Goal: Navigation & Orientation: Find specific page/section

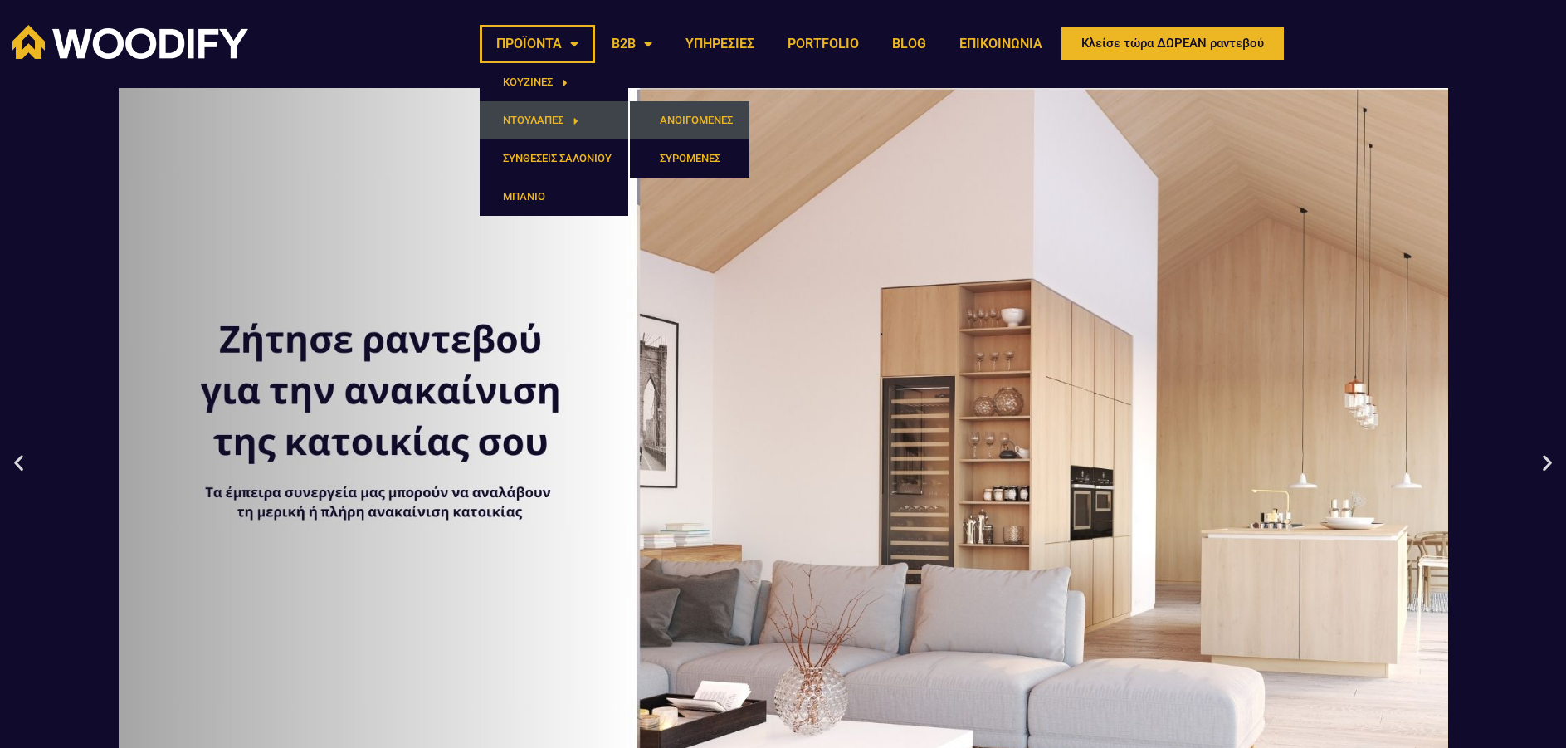
click at [661, 119] on link "ΑΝΟΙΓΟΜΕΝΕΣ" at bounding box center [690, 120] width 120 height 38
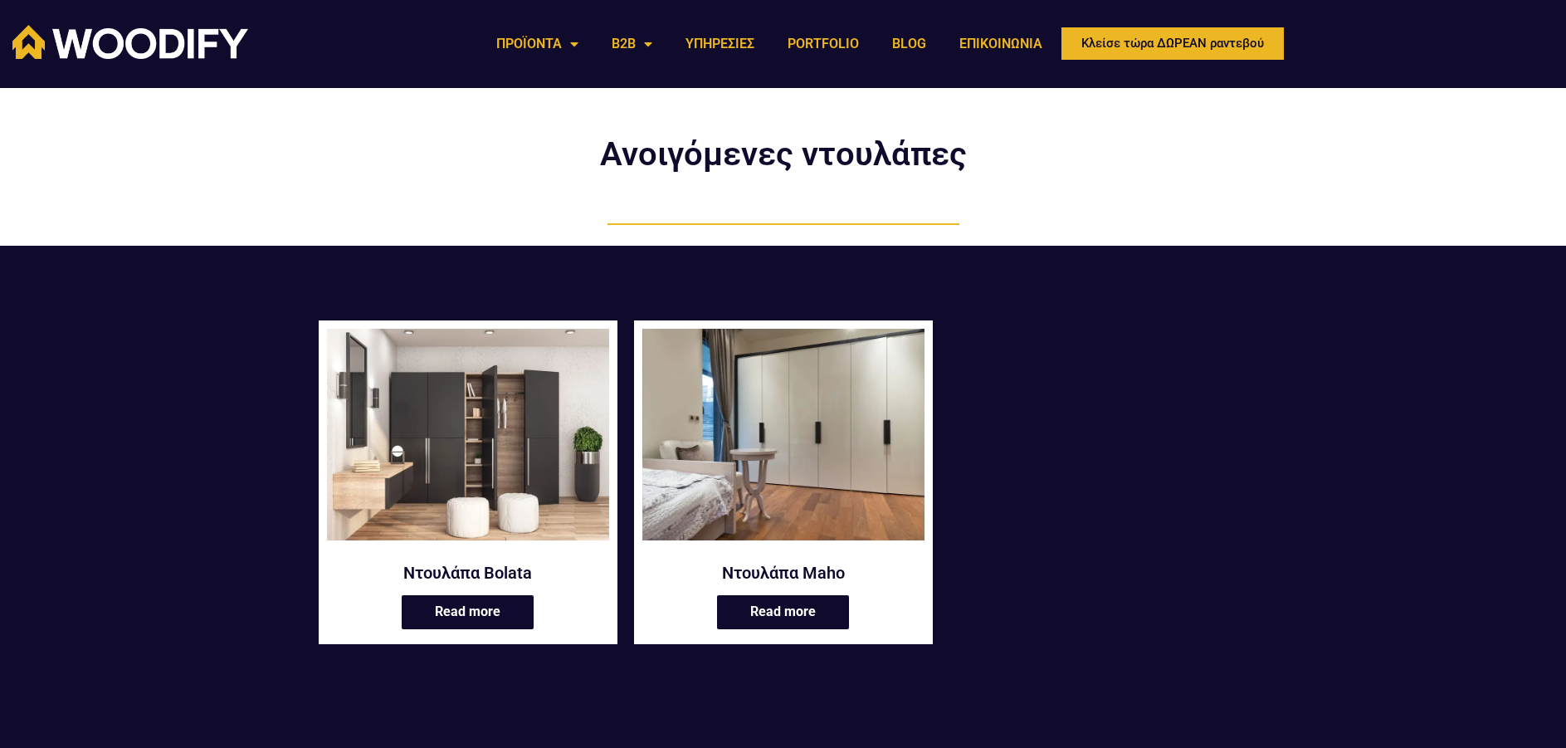
click at [839, 430] on img at bounding box center [784, 435] width 282 height 212
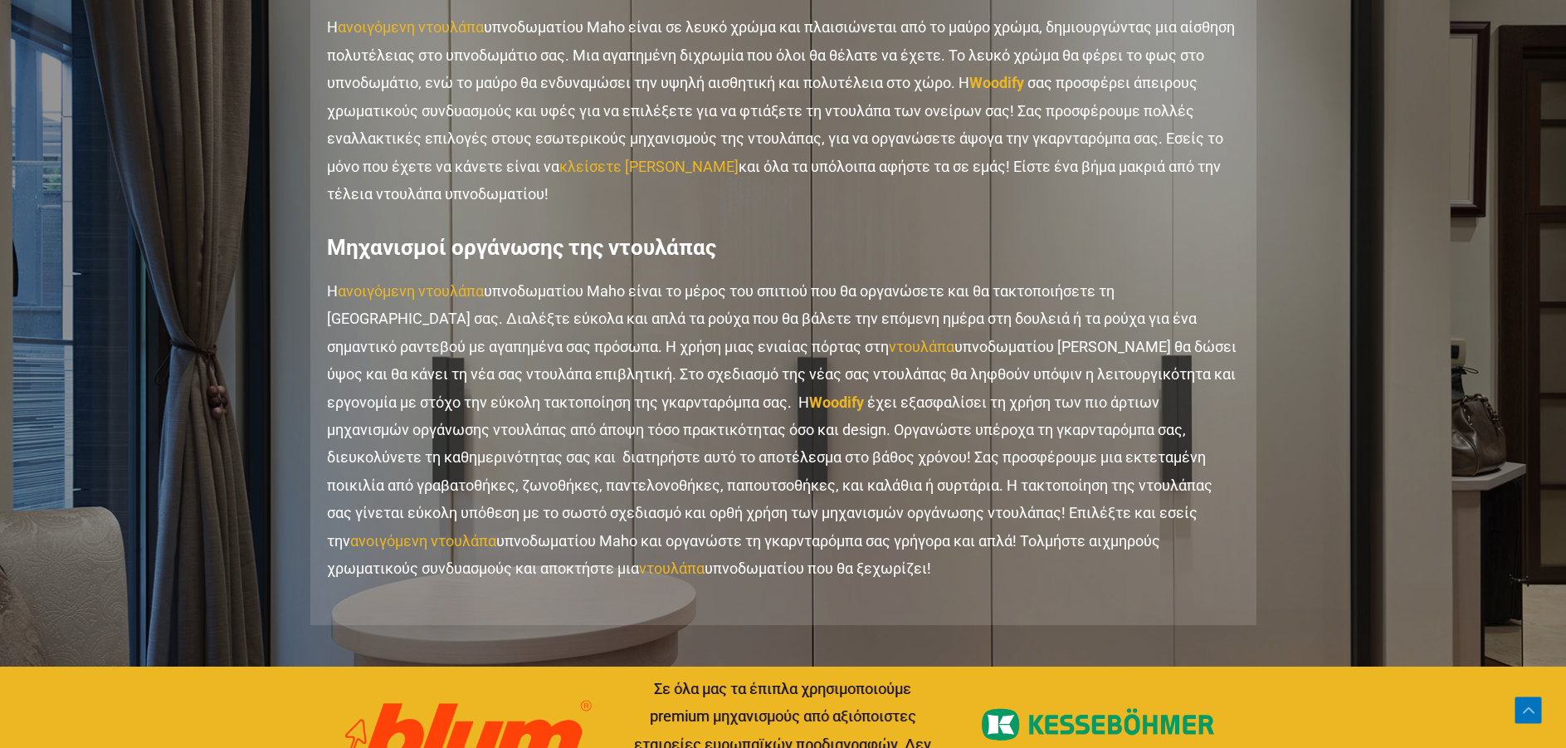
scroll to position [1860, 0]
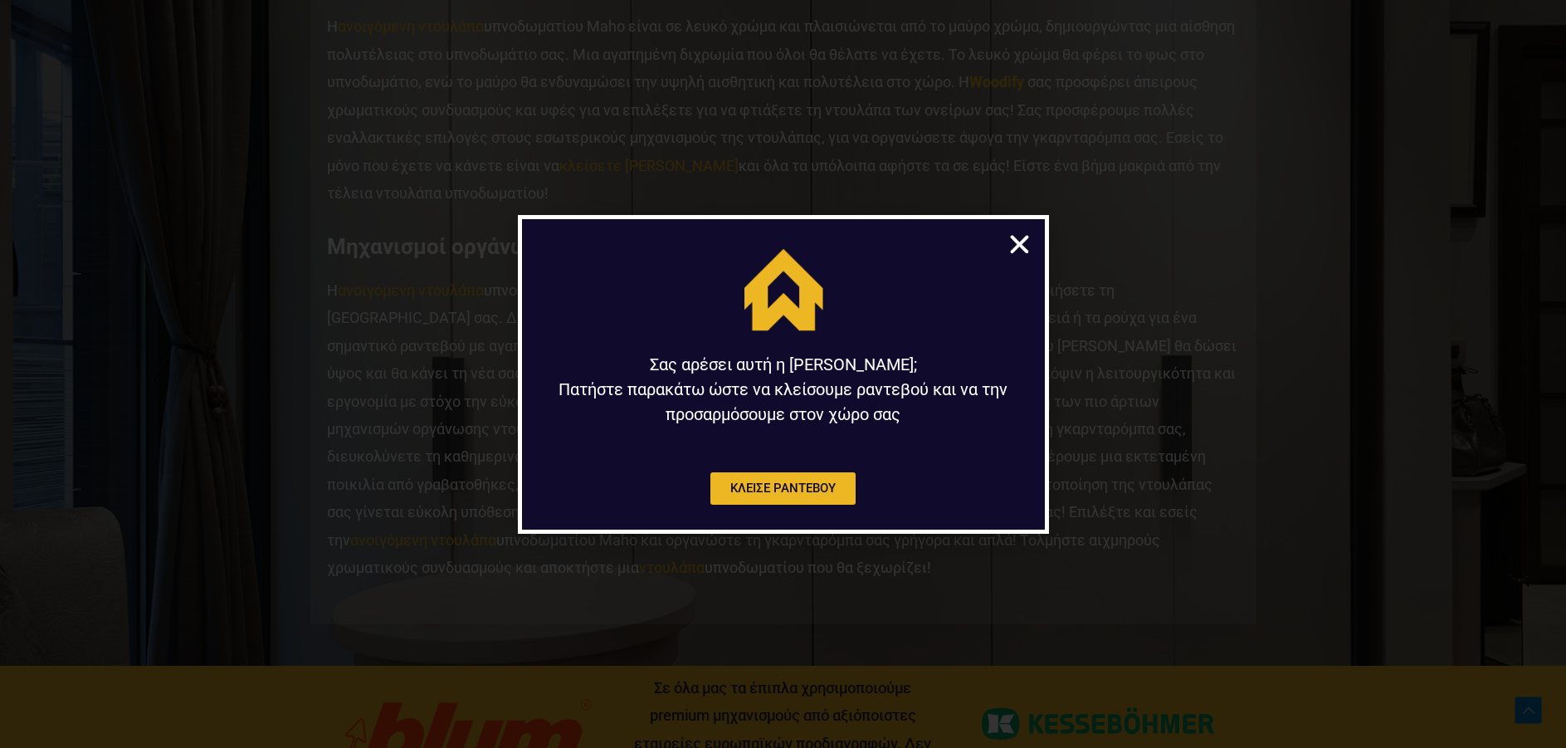
click at [1019, 236] on icon "Close" at bounding box center [1020, 245] width 26 height 26
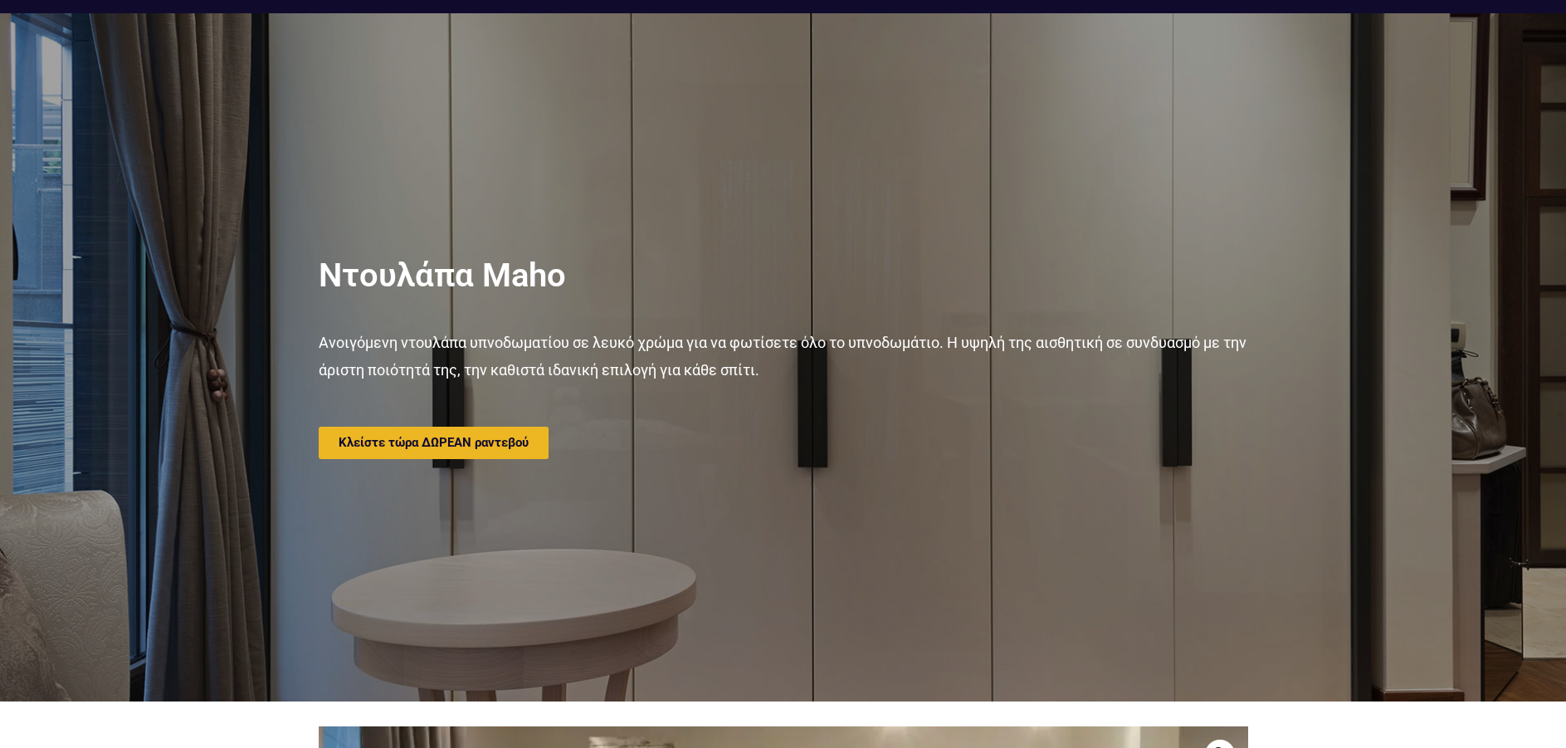
scroll to position [0, 0]
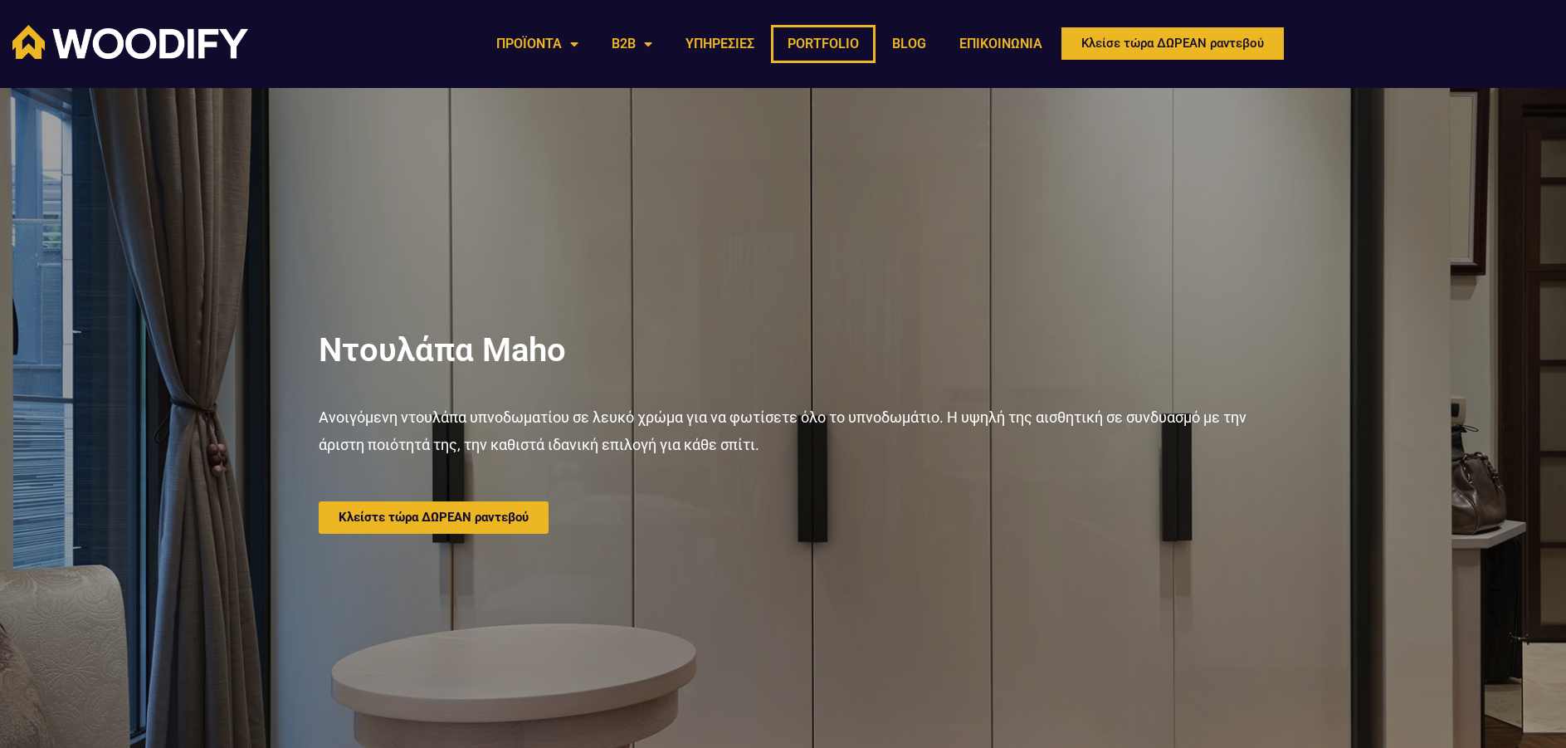
click at [808, 39] on link "PORTFOLIO" at bounding box center [823, 44] width 105 height 38
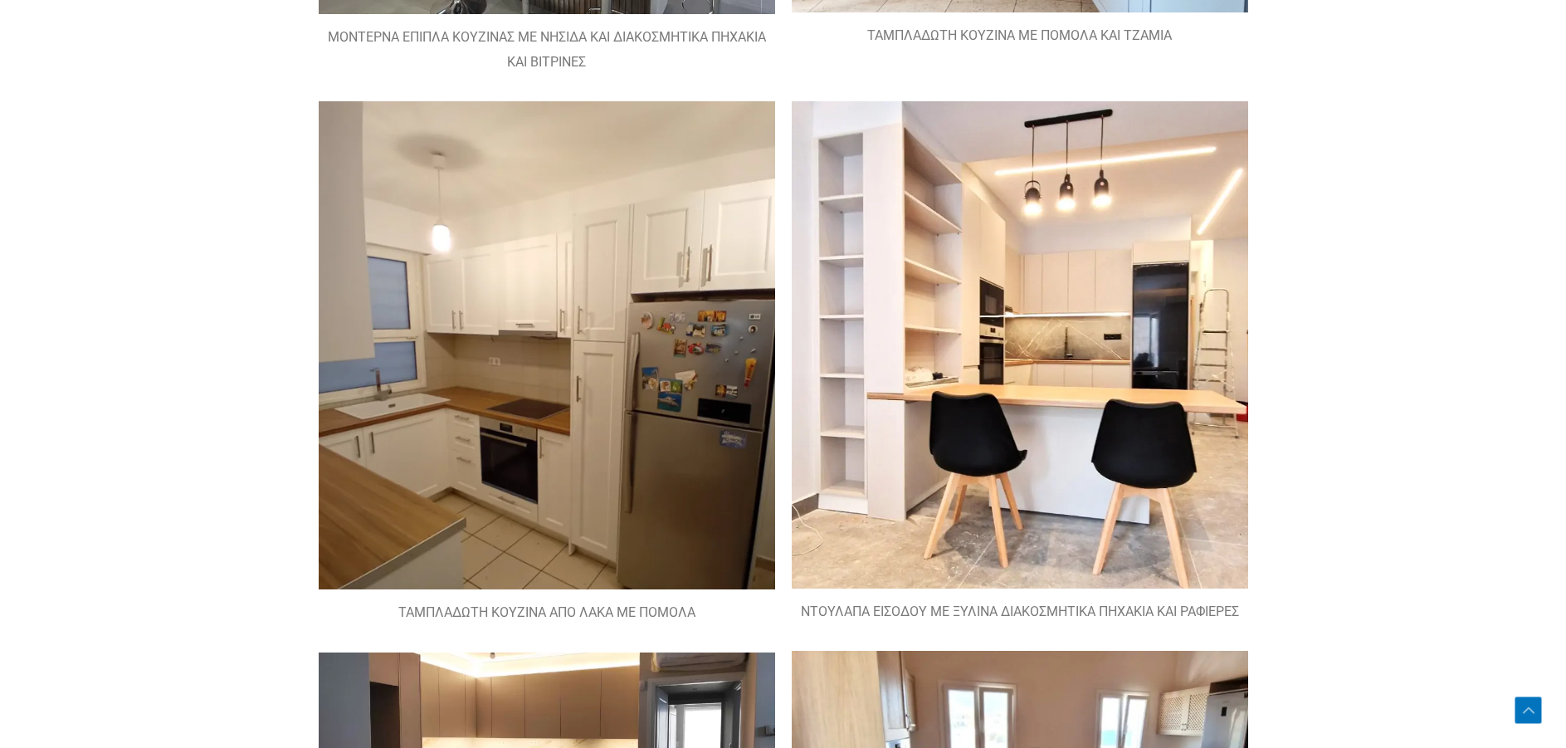
scroll to position [1355, 0]
click at [1037, 433] on img at bounding box center [1020, 343] width 457 height 487
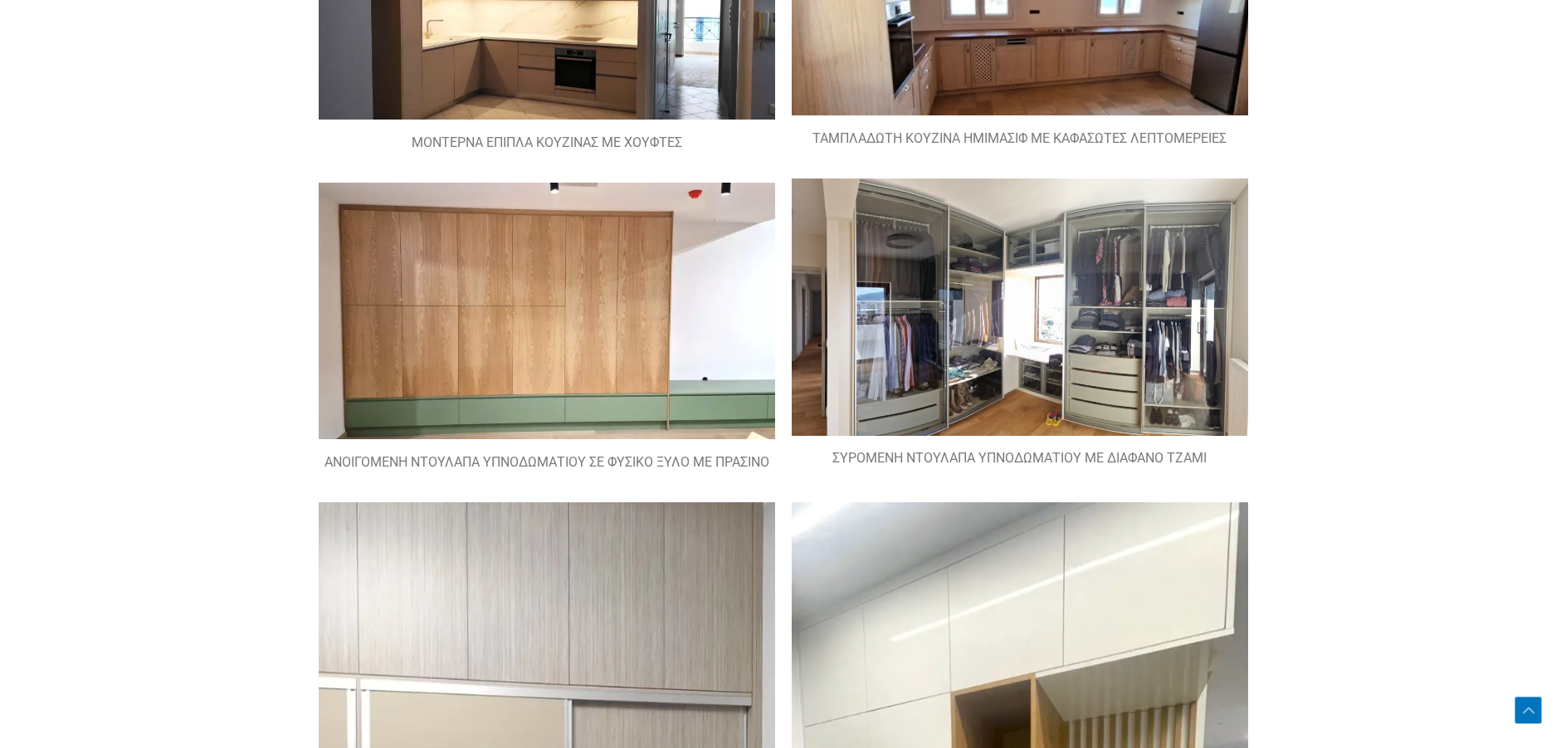
scroll to position [2093, 0]
click at [531, 340] on img at bounding box center [547, 310] width 457 height 257
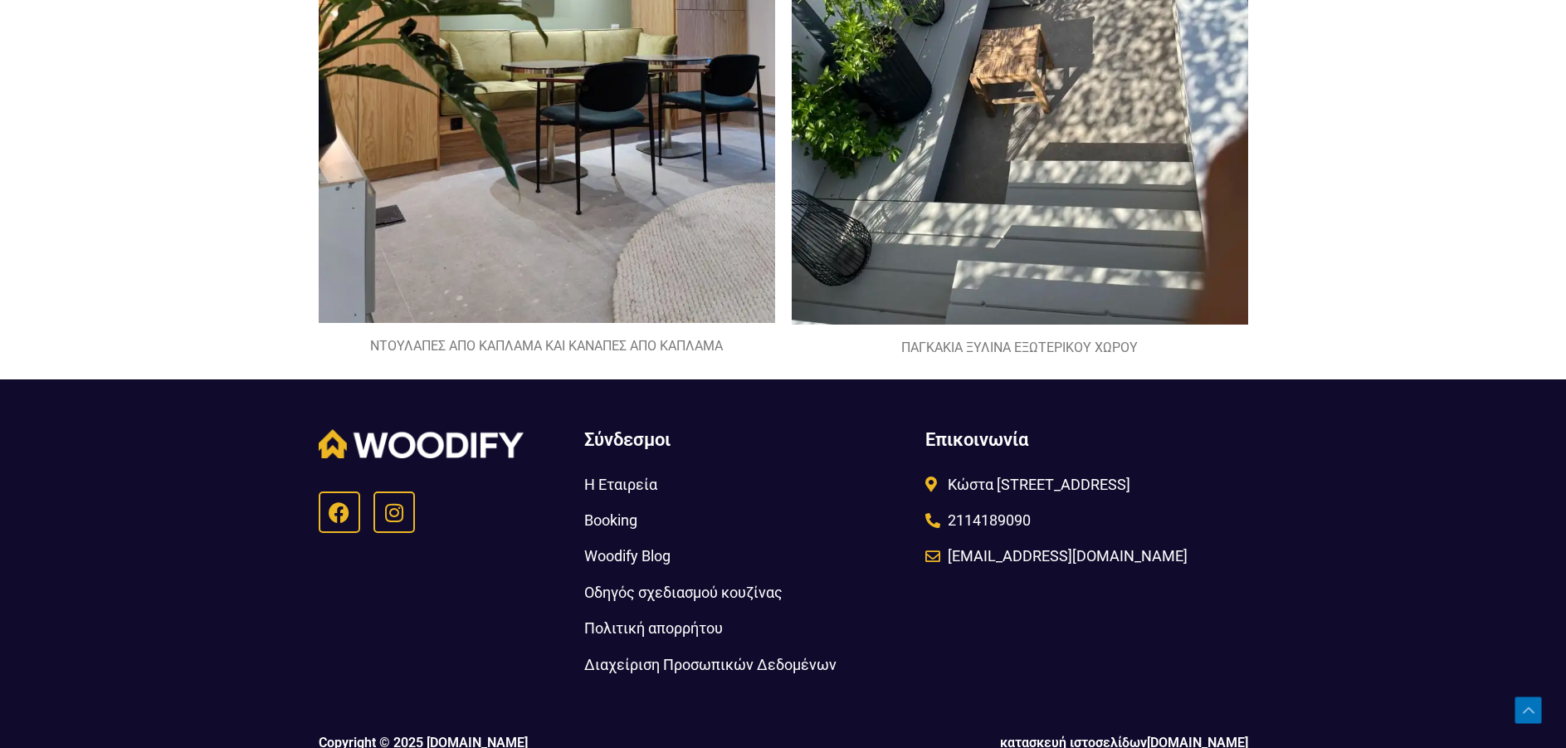
scroll to position [3666, 0]
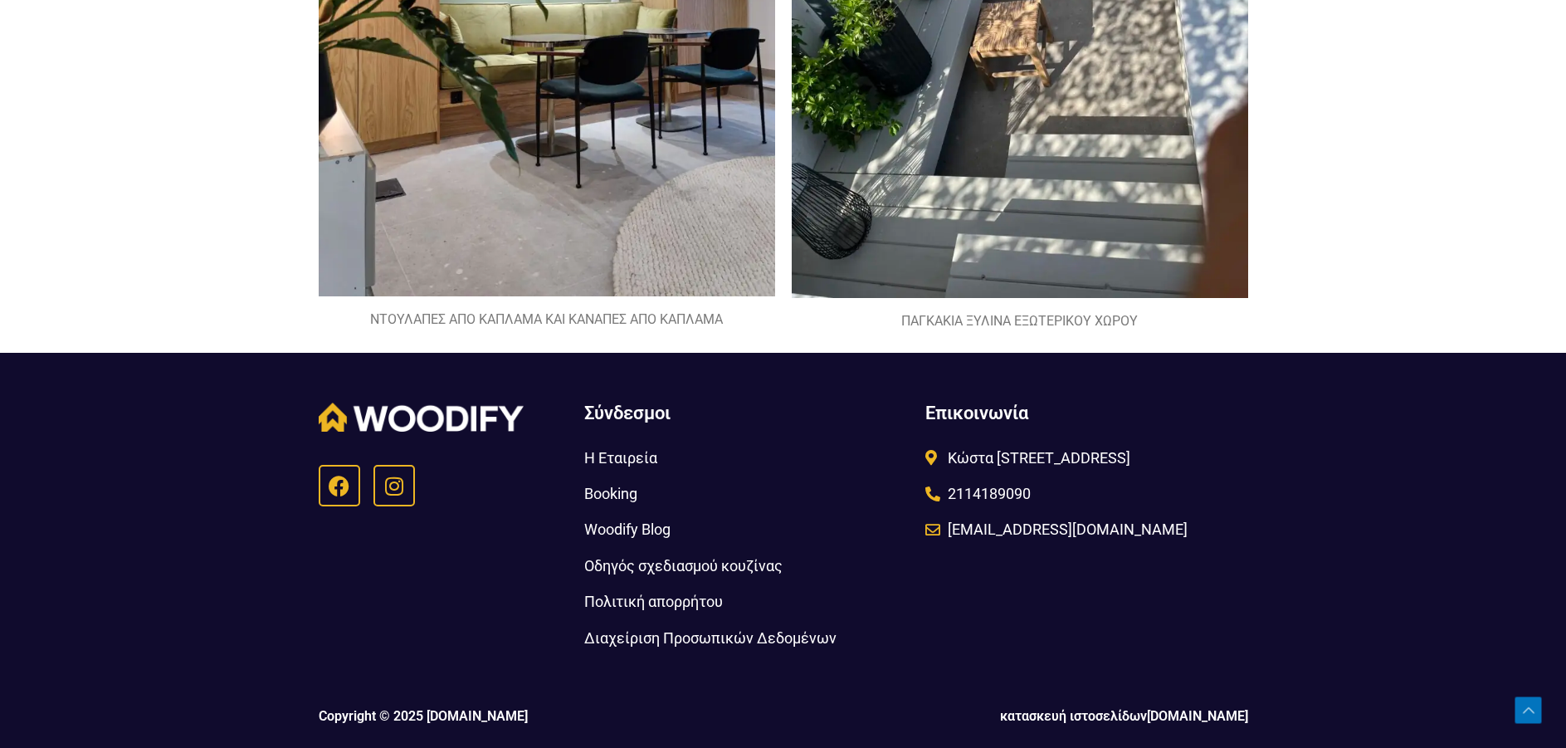
click at [608, 453] on span "Η Εταιρεία" at bounding box center [620, 457] width 73 height 27
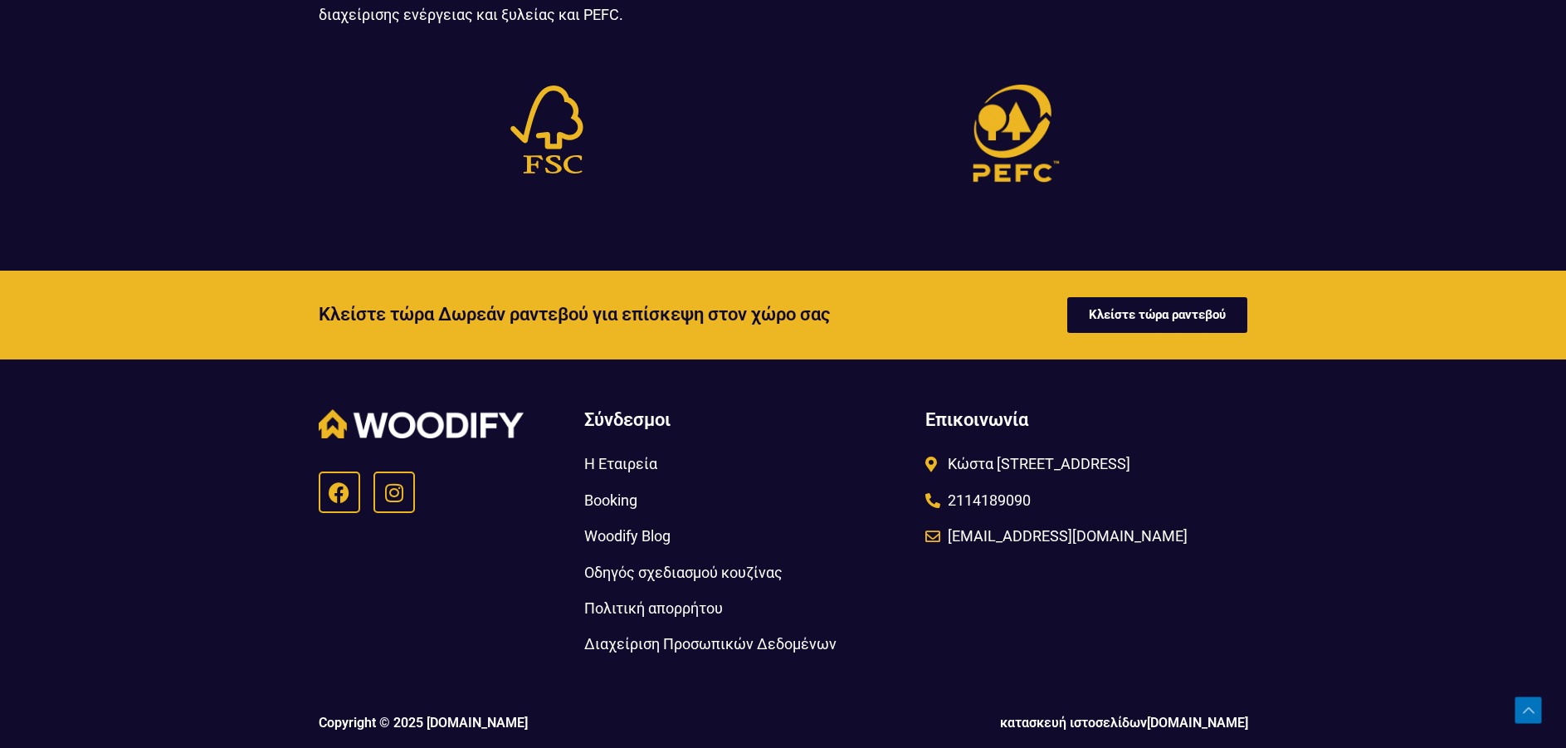
scroll to position [2050, 0]
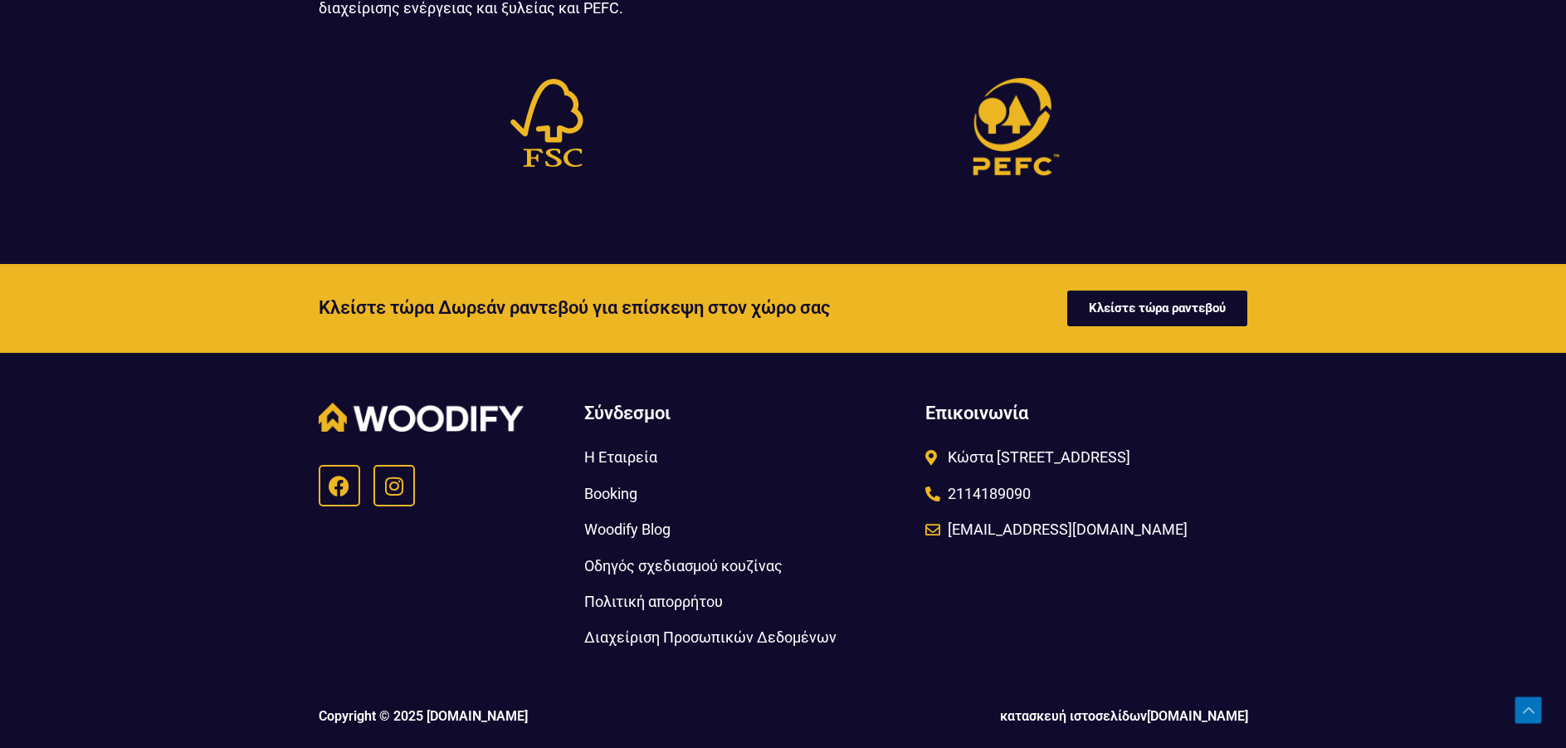
click at [677, 567] on span "Οδηγός σχεδιασμού κουζίνας" at bounding box center [683, 565] width 198 height 27
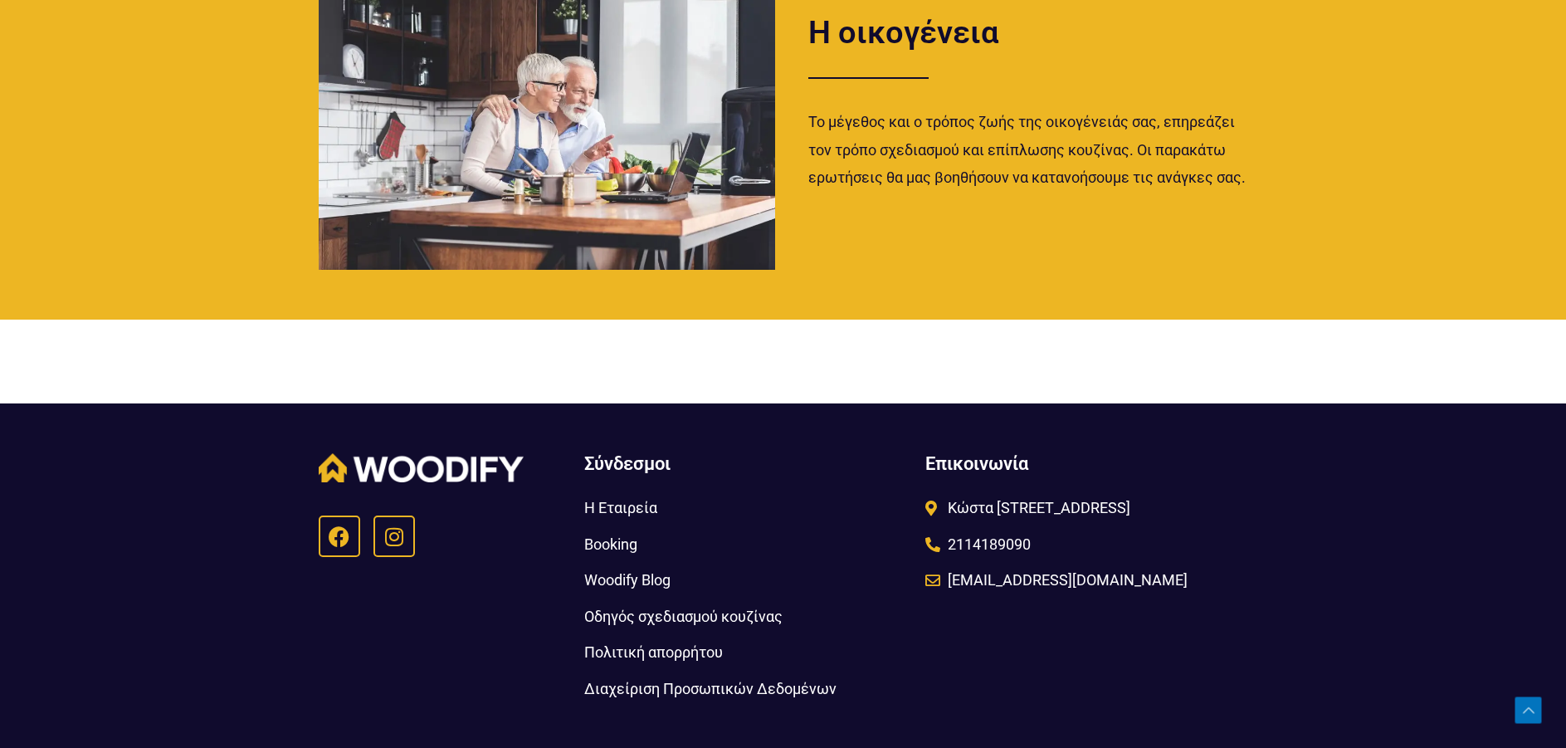
scroll to position [2306, 0]
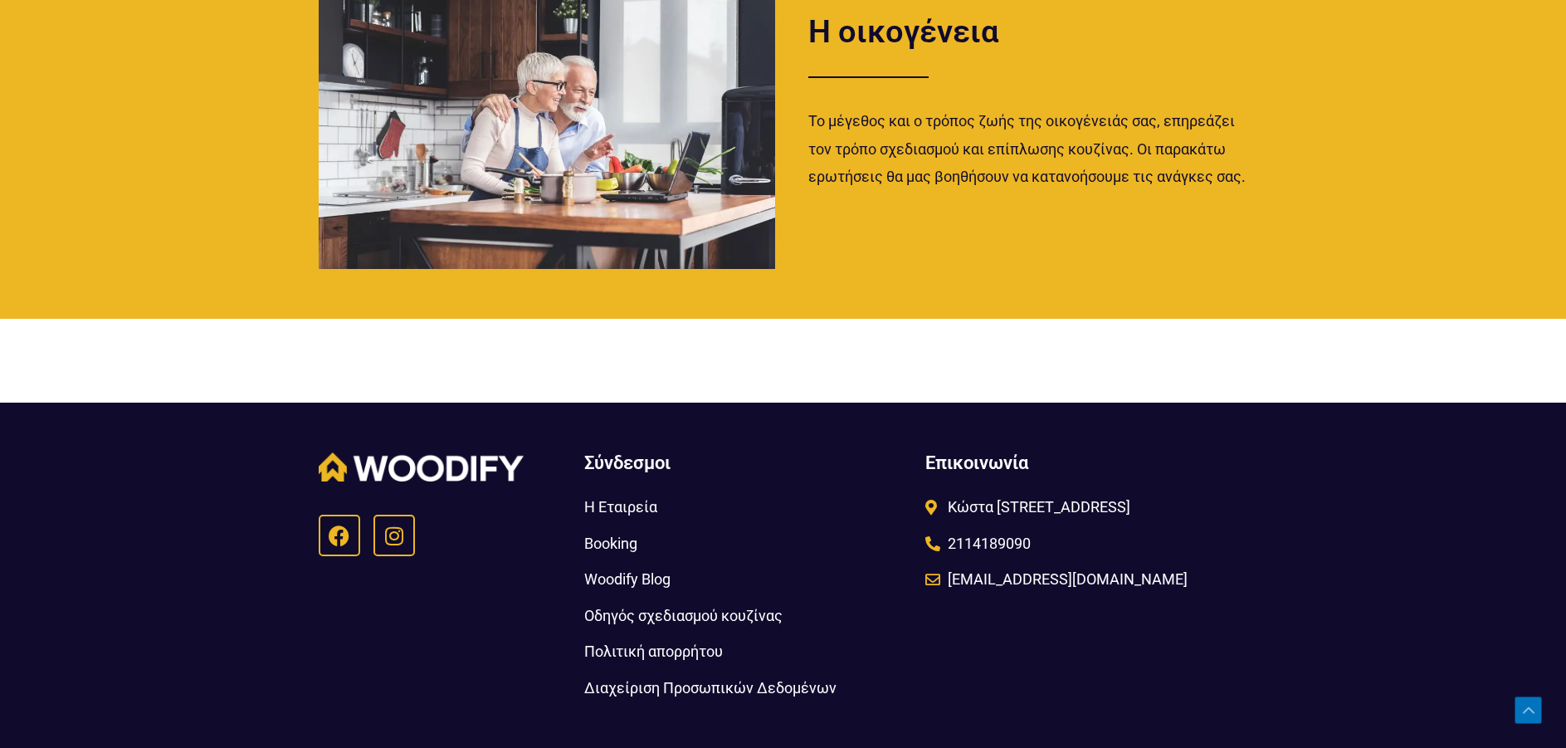
click at [604, 581] on span "Woodify Blog" at bounding box center [627, 578] width 86 height 27
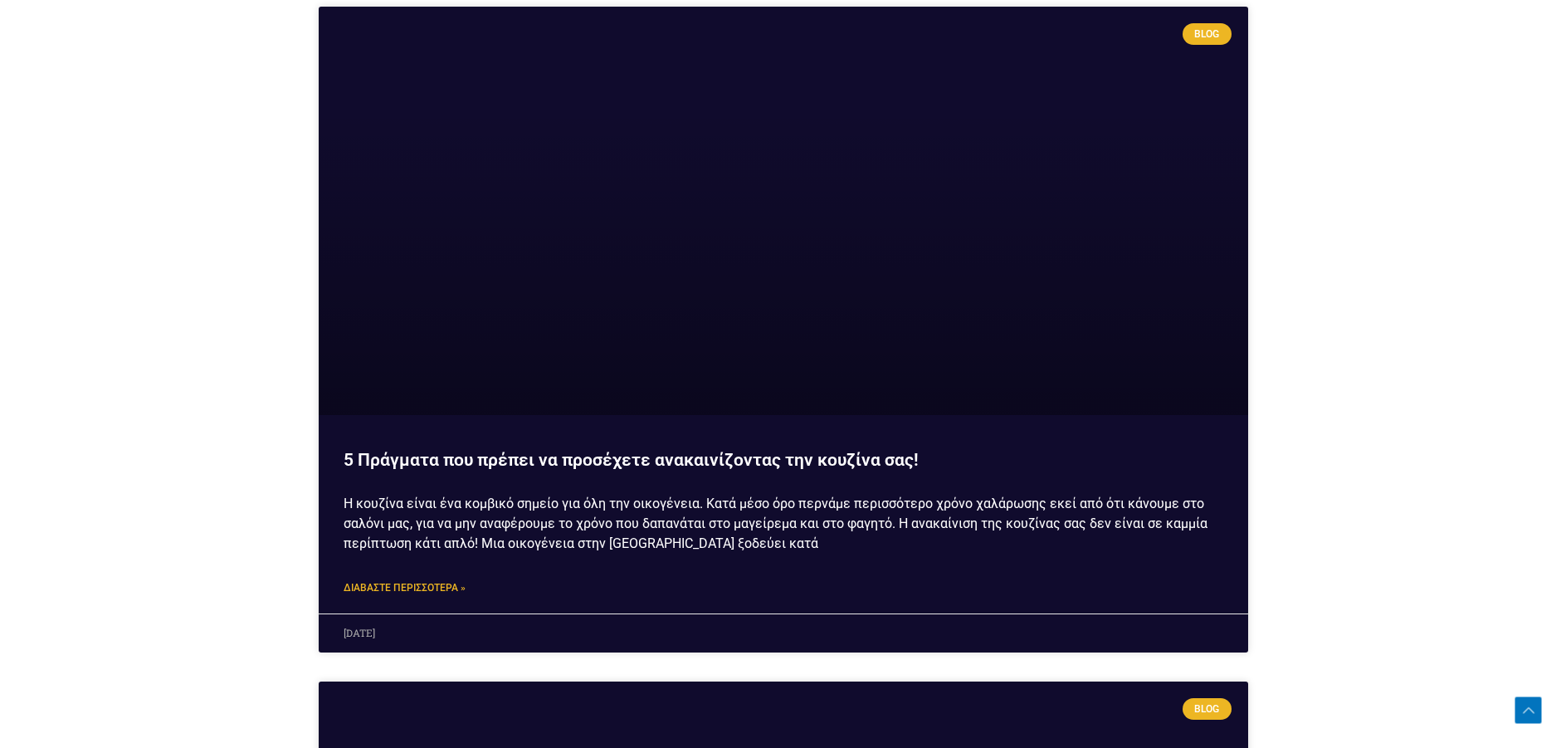
scroll to position [5641, 0]
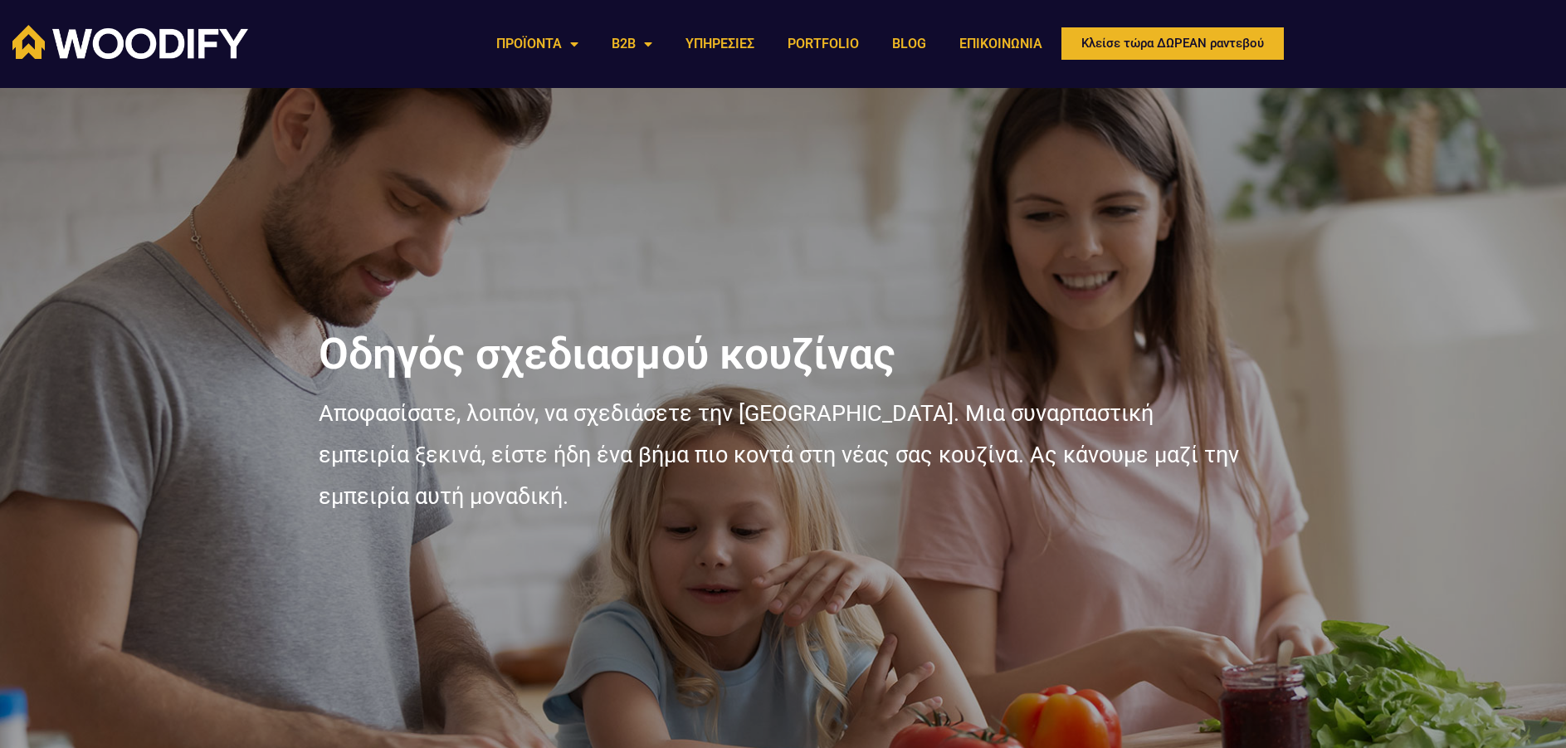
scroll to position [33, 0]
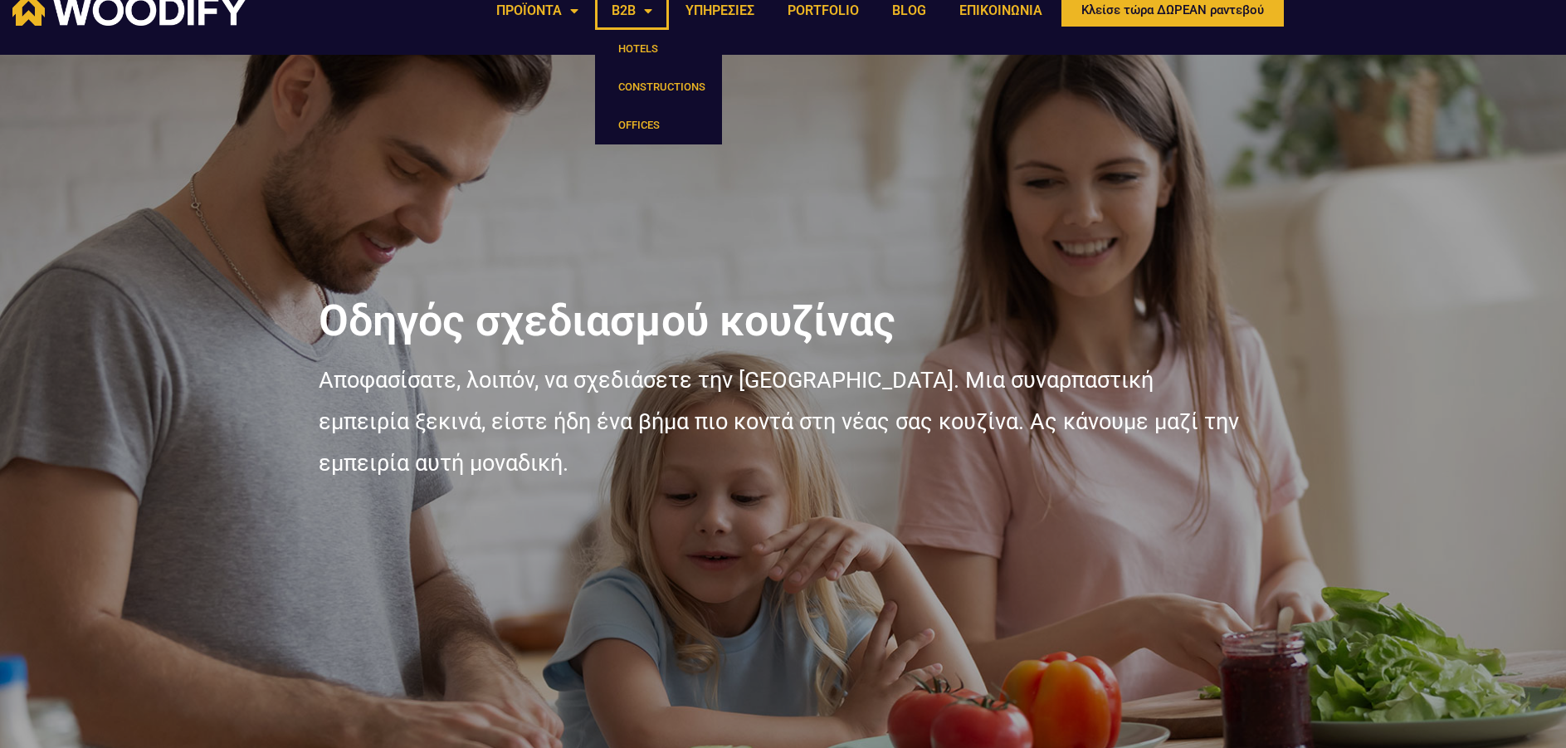
click at [646, 15] on link "B2B" at bounding box center [632, 11] width 74 height 38
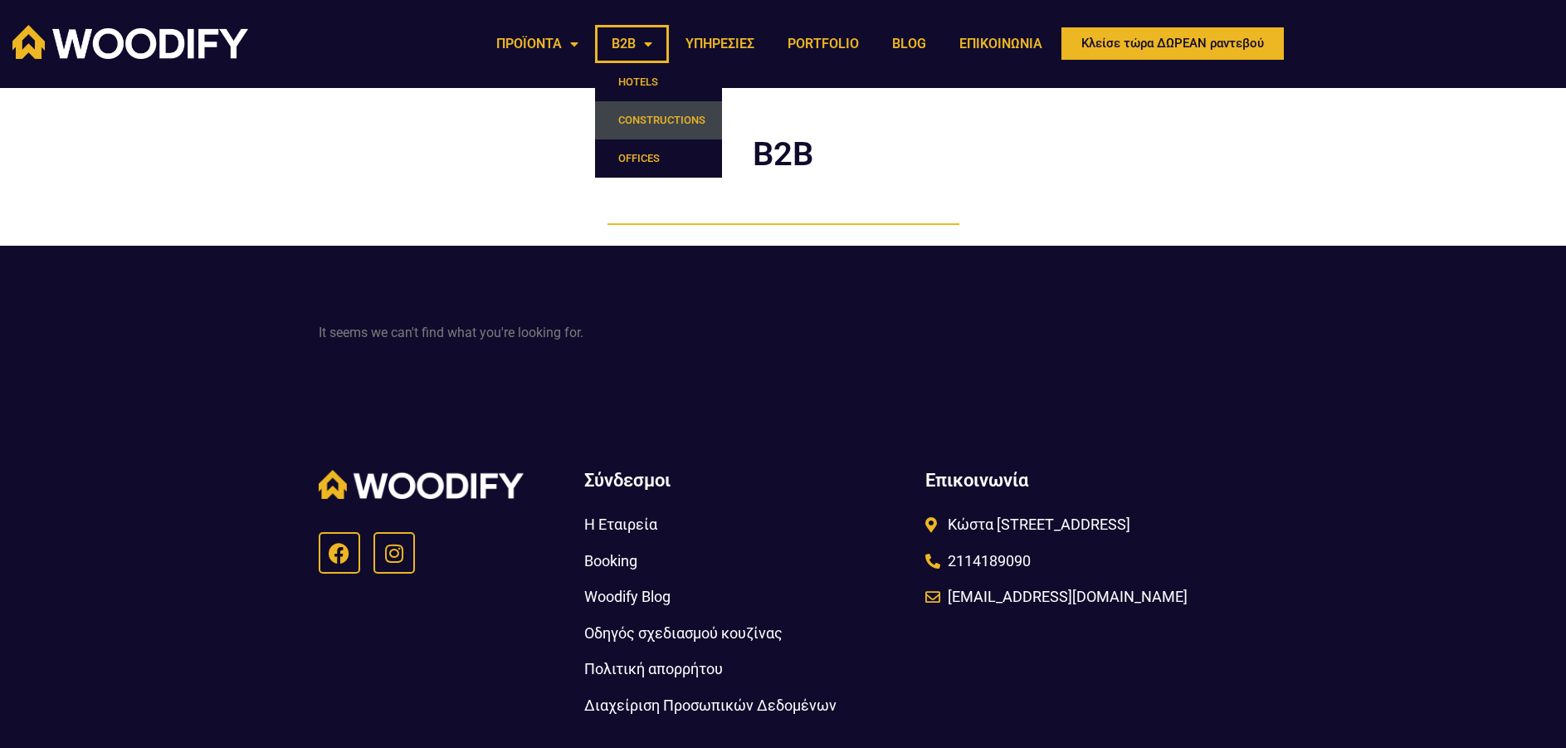
click at [646, 125] on link "CONSTRUCTIONS" at bounding box center [658, 120] width 127 height 38
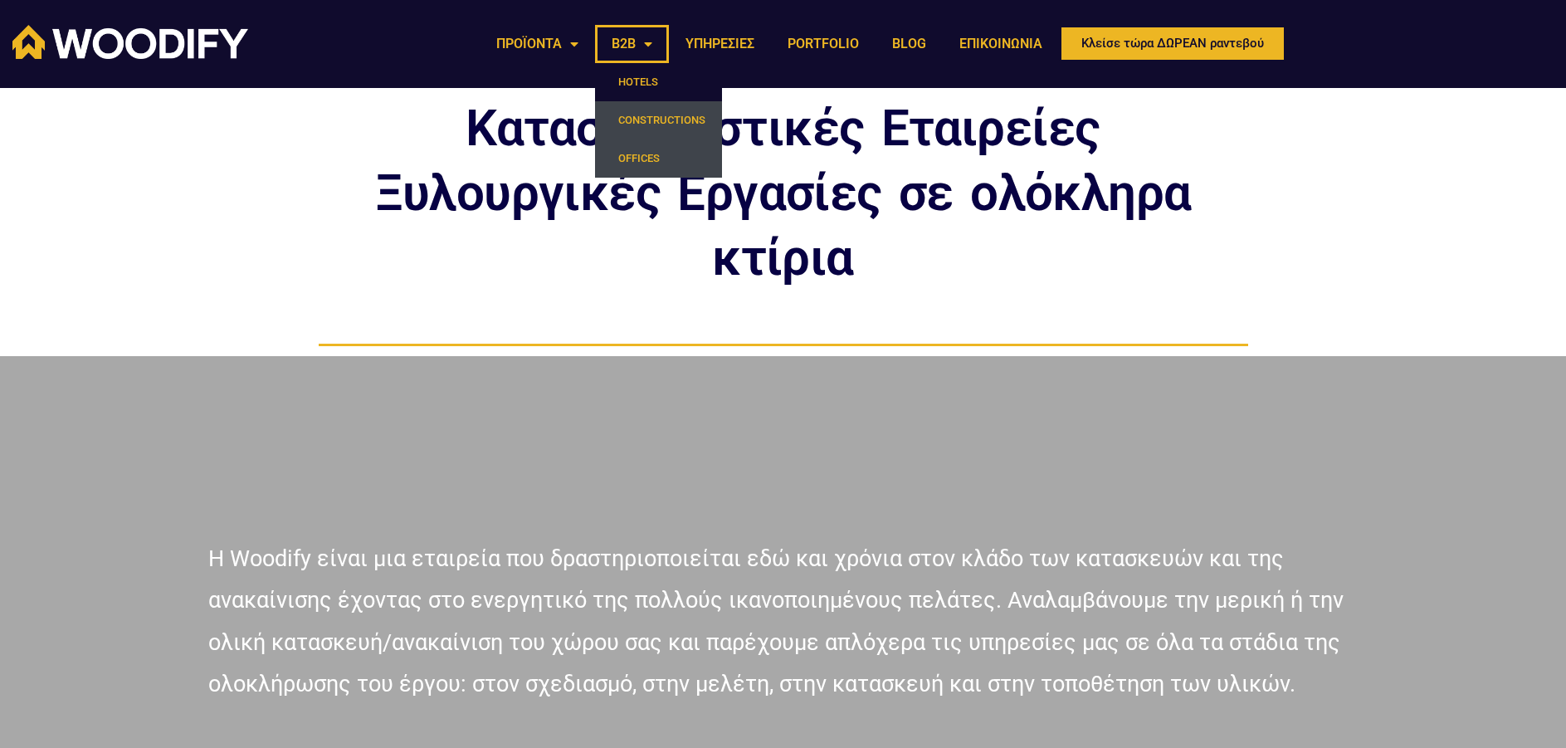
click at [662, 168] on link "OFFICES" at bounding box center [658, 158] width 127 height 38
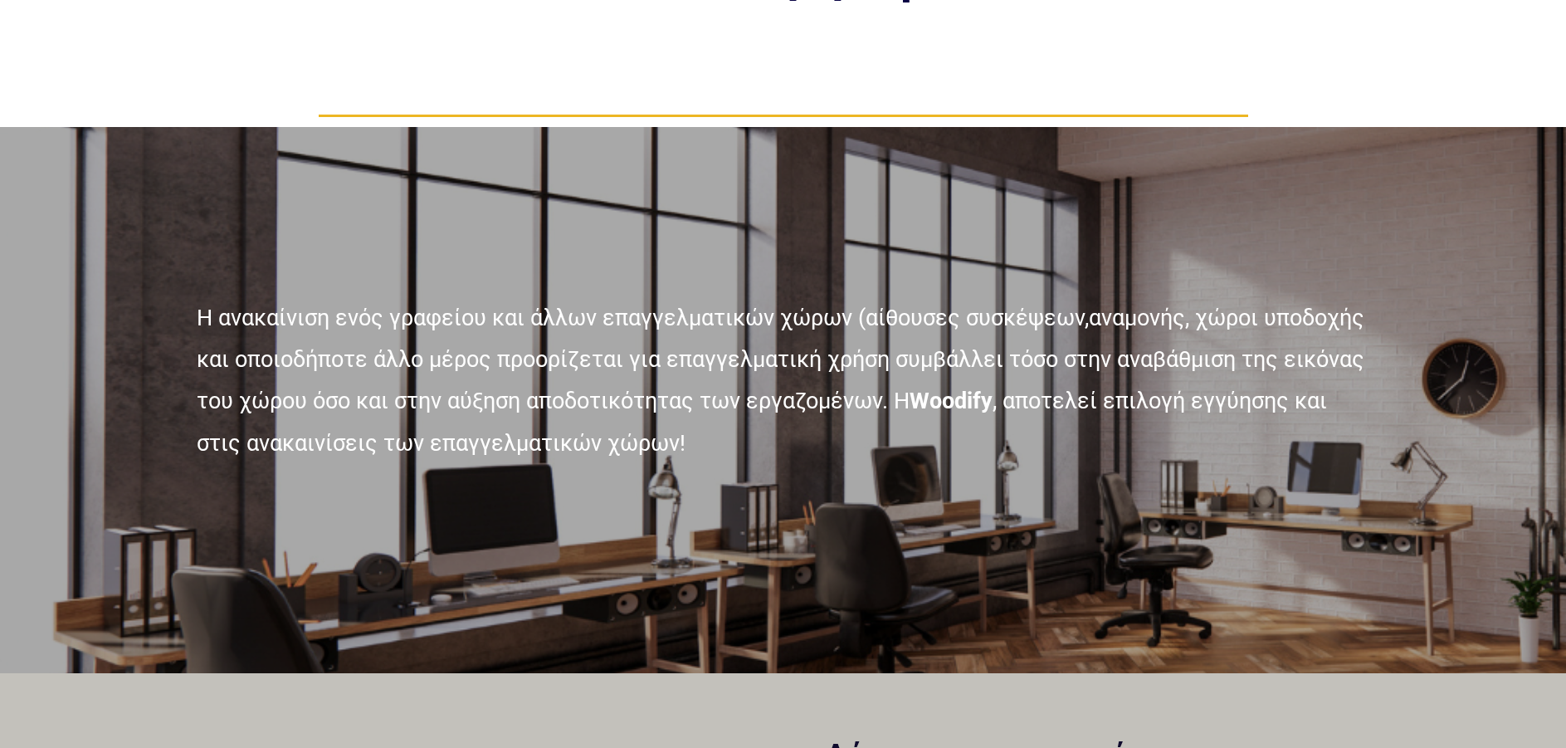
scroll to position [208, 0]
